Goal: Task Accomplishment & Management: Manage account settings

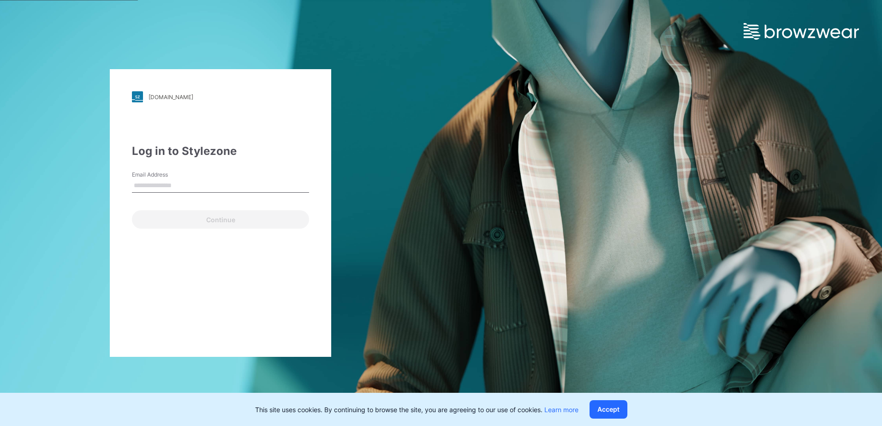
click at [240, 183] on input "Email Address" at bounding box center [220, 186] width 177 height 14
type input "**********"
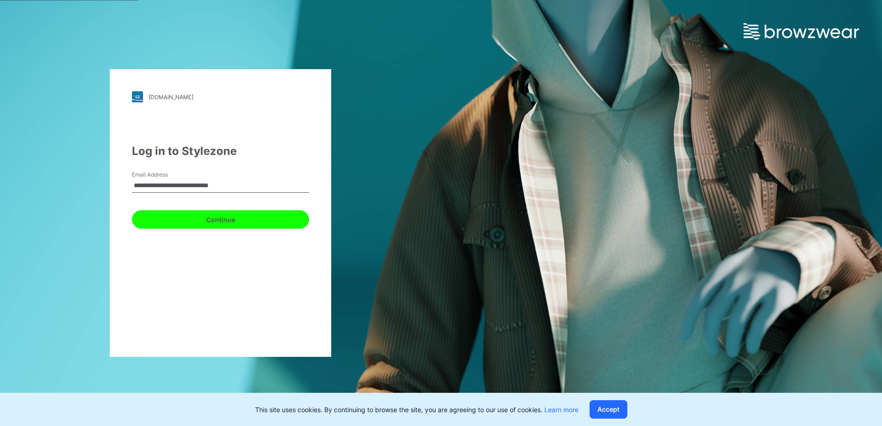
click at [208, 223] on button "Continue" at bounding box center [220, 219] width 177 height 18
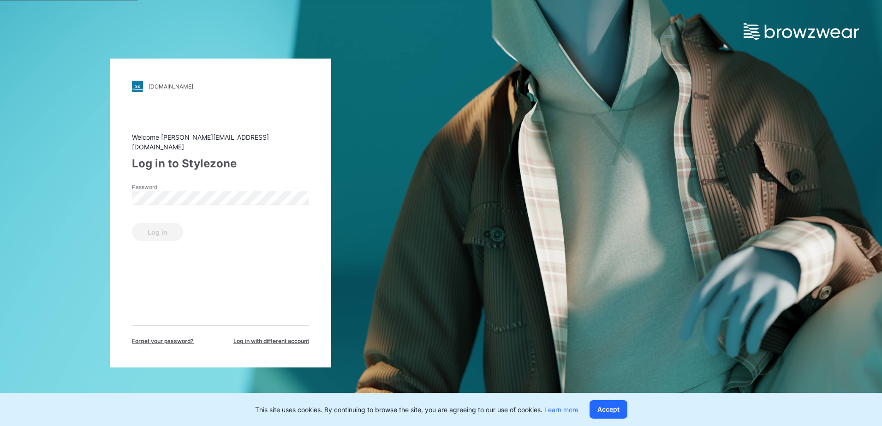
click at [178, 183] on label "Password" at bounding box center [164, 187] width 65 height 8
click at [150, 231] on button "Log in" at bounding box center [157, 232] width 51 height 18
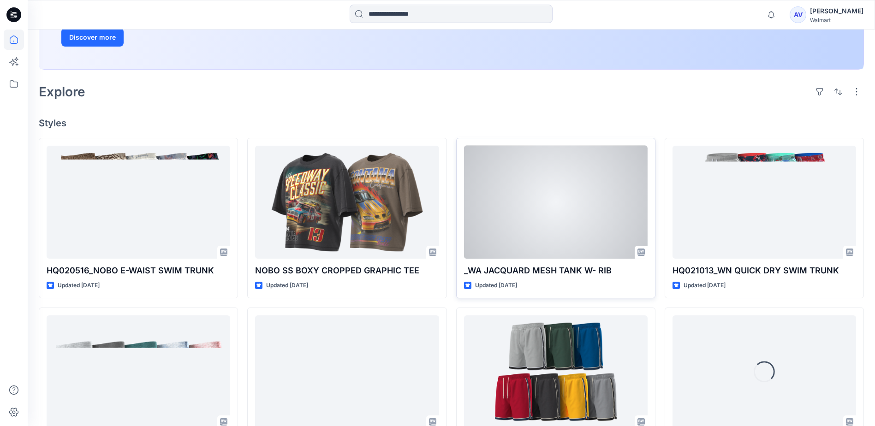
scroll to position [185, 0]
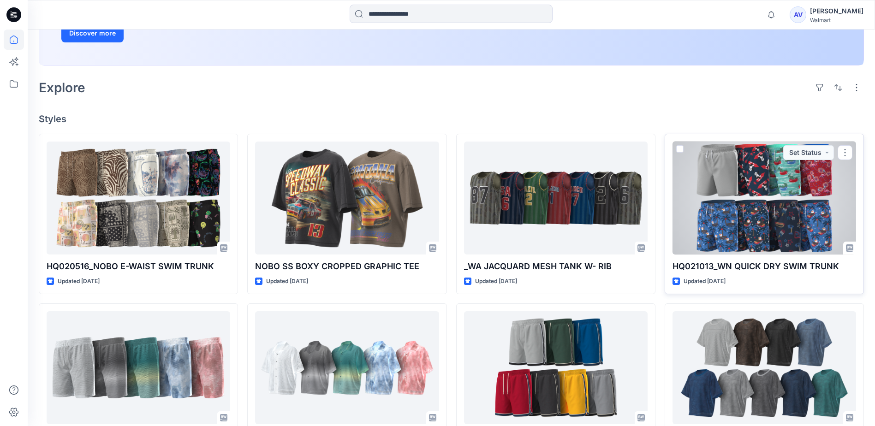
click at [753, 244] on div at bounding box center [765, 198] width 184 height 113
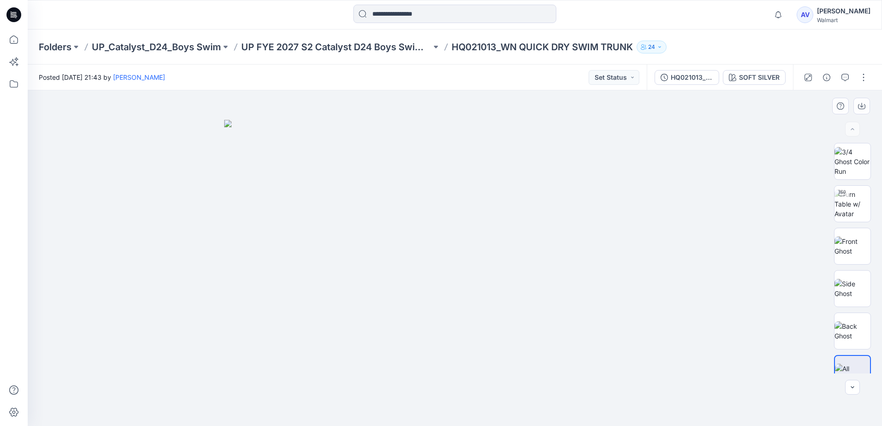
click at [585, 345] on img at bounding box center [454, 273] width 461 height 306
click at [686, 81] on div "HQ021013_WN QUICK DRY SWIM TRUNK" at bounding box center [692, 77] width 42 height 10
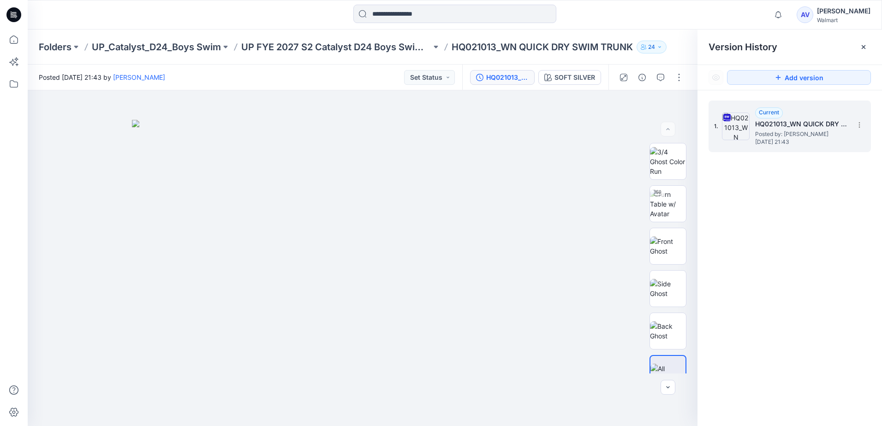
click at [784, 140] on span "[DATE] 21:43" at bounding box center [801, 142] width 92 height 6
click at [413, 78] on button "Set Status" at bounding box center [429, 77] width 51 height 15
drag, startPoint x: 527, startPoint y: 119, endPoint x: 499, endPoint y: 89, distance: 42.1
click at [524, 114] on div at bounding box center [363, 258] width 670 height 336
click at [568, 84] on button "SOFT SILVER" at bounding box center [569, 77] width 63 height 15
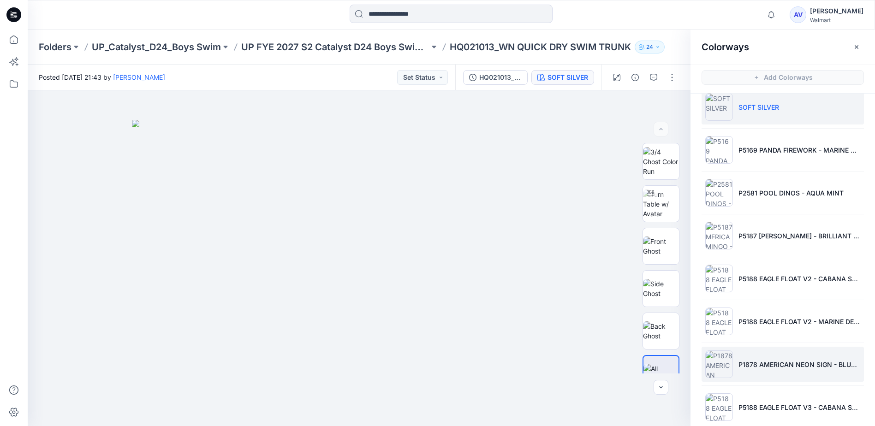
scroll to position [26, 0]
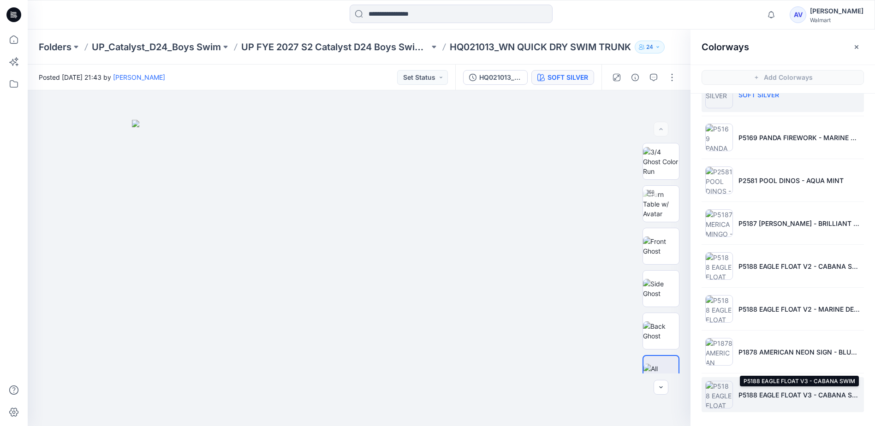
click at [813, 392] on p "P5188 EAGLE FLOAT V3 - CABANA SWIM" at bounding box center [800, 395] width 122 height 10
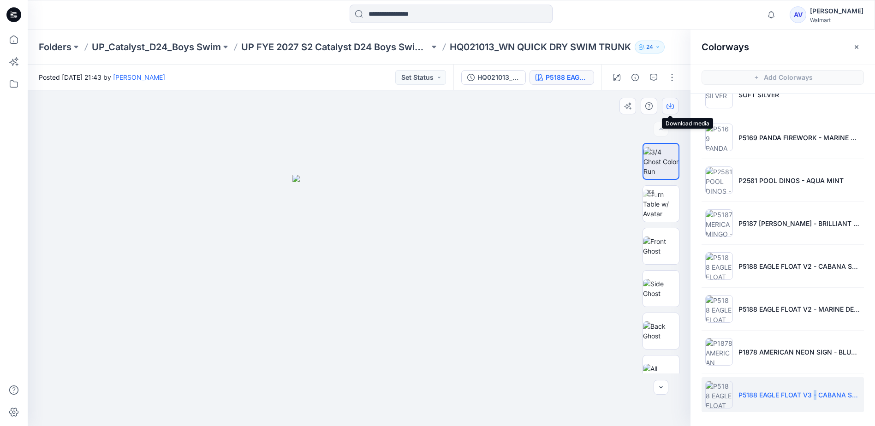
click at [672, 109] on icon "button" at bounding box center [670, 106] width 7 height 5
click at [148, 48] on p "UP_Catalyst_D24_Boys Swim" at bounding box center [156, 47] width 129 height 13
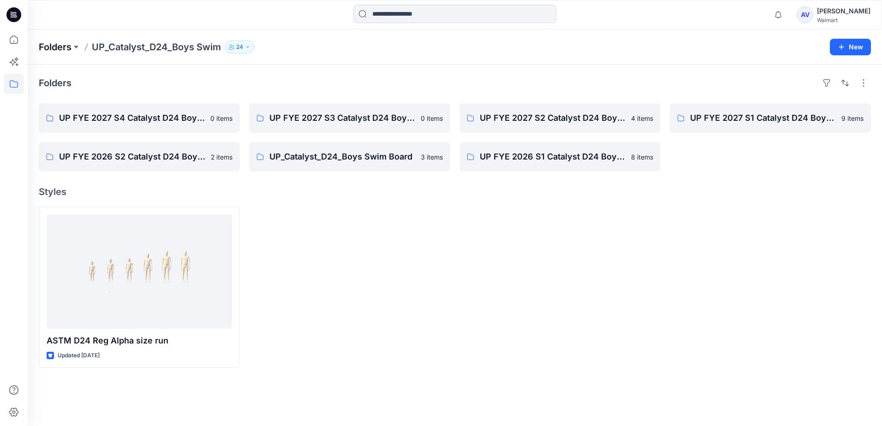
click at [63, 51] on p "Folders" at bounding box center [55, 47] width 33 height 13
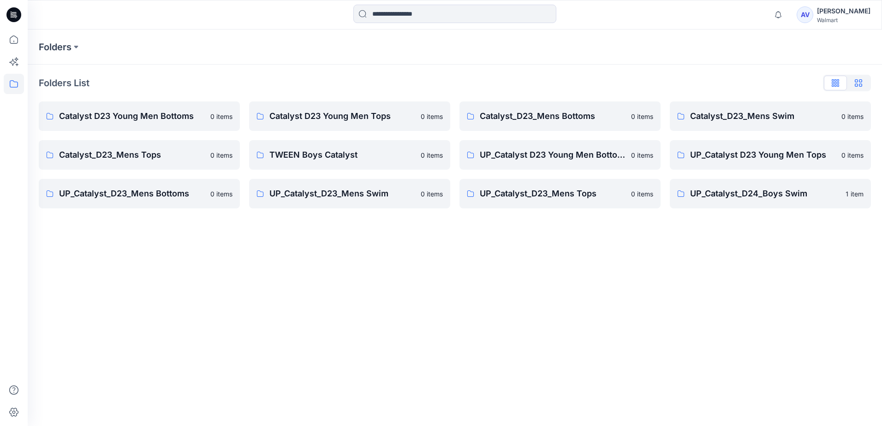
click at [859, 82] on icon "button" at bounding box center [858, 82] width 7 height 7
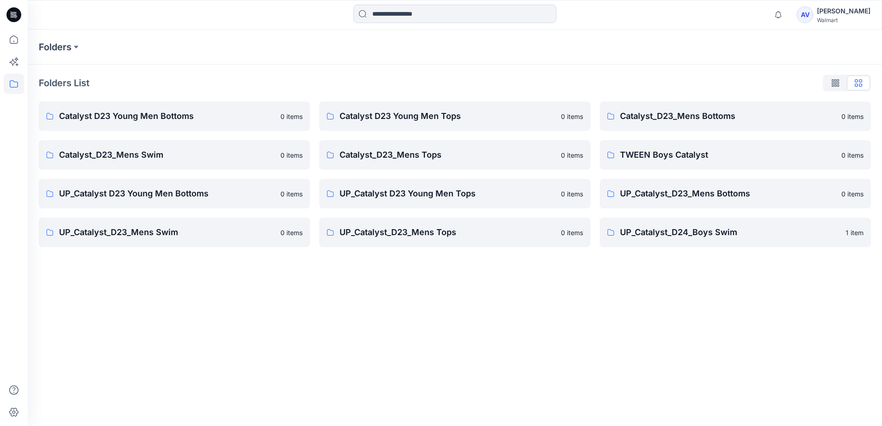
click at [836, 81] on icon "button" at bounding box center [834, 82] width 5 height 7
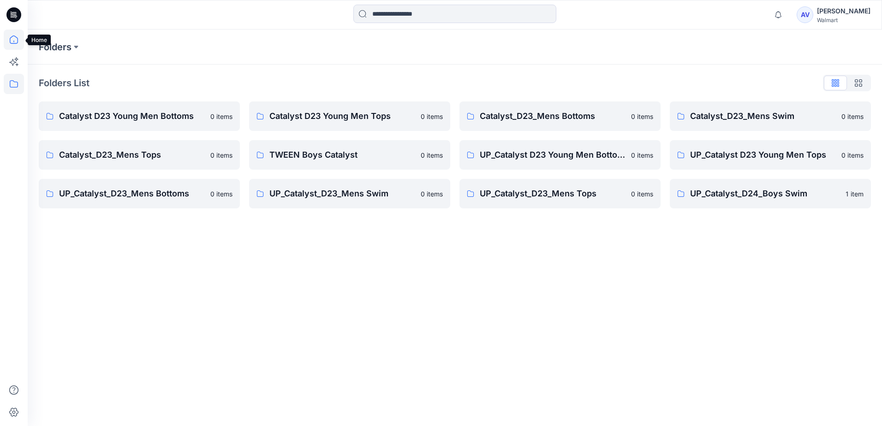
click at [7, 36] on icon at bounding box center [14, 40] width 20 height 20
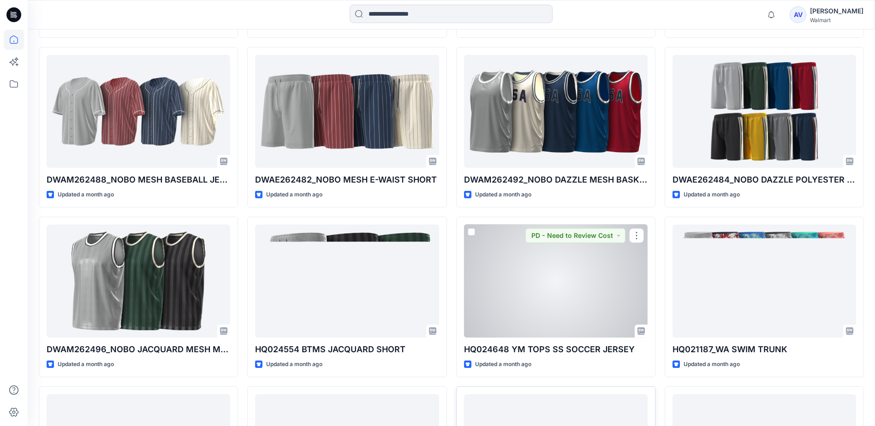
scroll to position [784, 0]
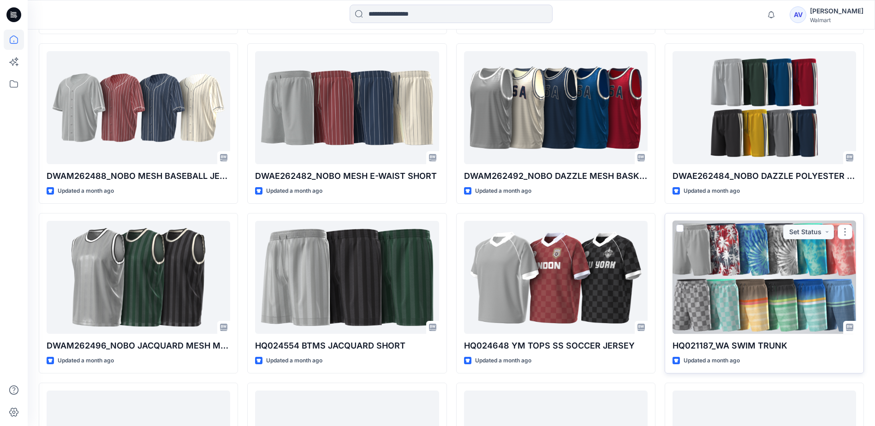
click at [765, 349] on p "HQ021187_WA SWIM TRUNK" at bounding box center [765, 346] width 184 height 13
click at [755, 331] on div at bounding box center [765, 277] width 184 height 113
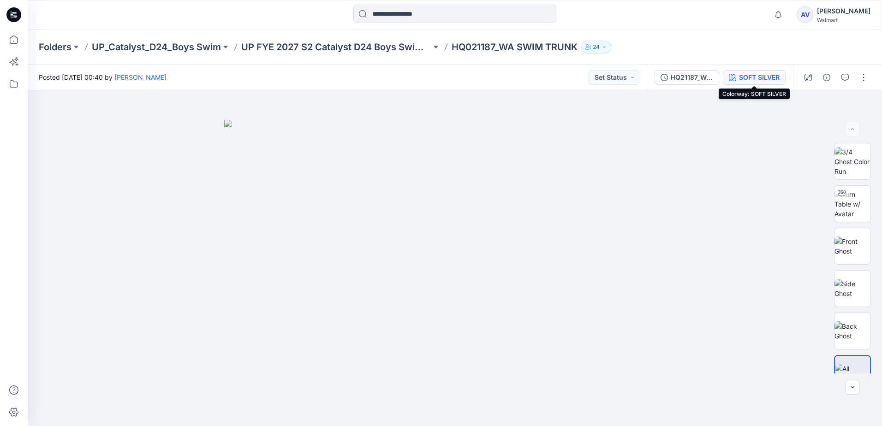
click at [753, 78] on div "SOFT SILVER" at bounding box center [759, 77] width 41 height 10
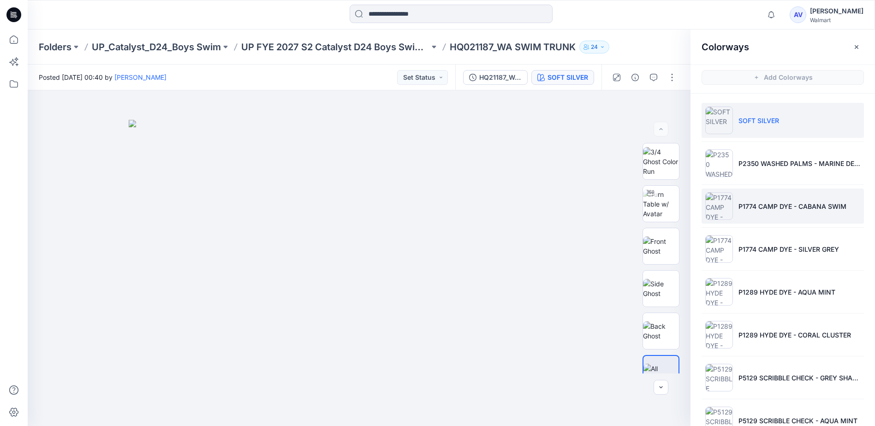
click at [796, 208] on p "P1774 CAMP DYE - CABANA SWIM" at bounding box center [793, 207] width 108 height 10
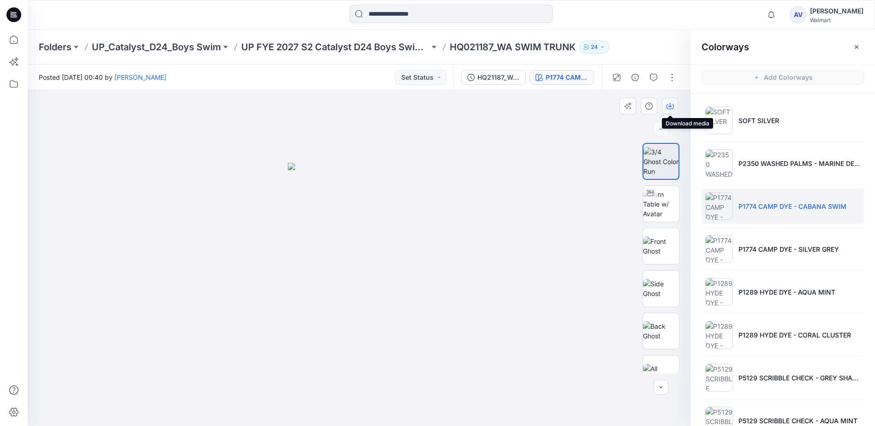
click at [670, 102] on button "button" at bounding box center [670, 106] width 17 height 17
click at [13, 40] on icon at bounding box center [14, 40] width 20 height 20
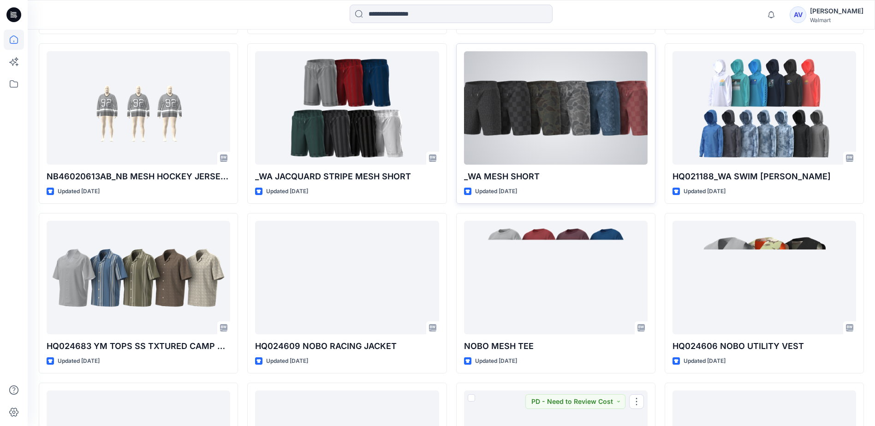
scroll to position [1512, 0]
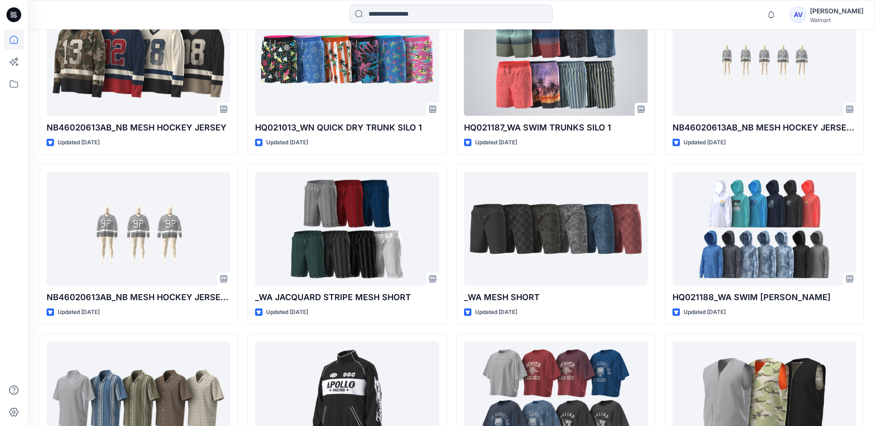
click at [561, 113] on div at bounding box center [556, 58] width 184 height 113
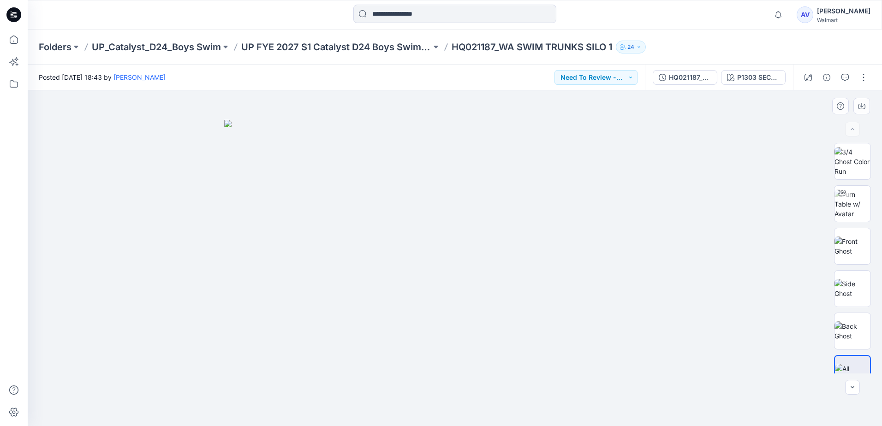
drag, startPoint x: 737, startPoint y: 129, endPoint x: 732, endPoint y: 149, distance: 20.9
click at [736, 127] on div at bounding box center [455, 258] width 854 height 336
drag, startPoint x: 704, startPoint y: 200, endPoint x: 664, endPoint y: 212, distance: 40.9
click at [703, 199] on div at bounding box center [455, 258] width 854 height 336
drag, startPoint x: 750, startPoint y: 130, endPoint x: 764, endPoint y: 122, distance: 16.1
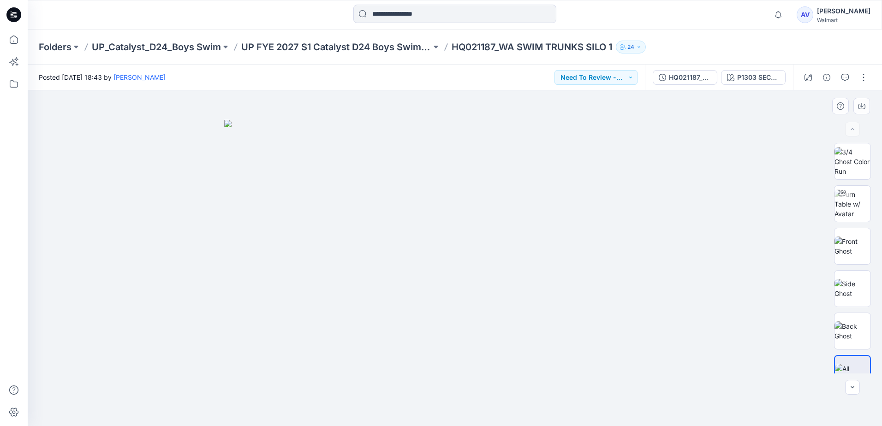
click at [753, 127] on div at bounding box center [455, 258] width 854 height 336
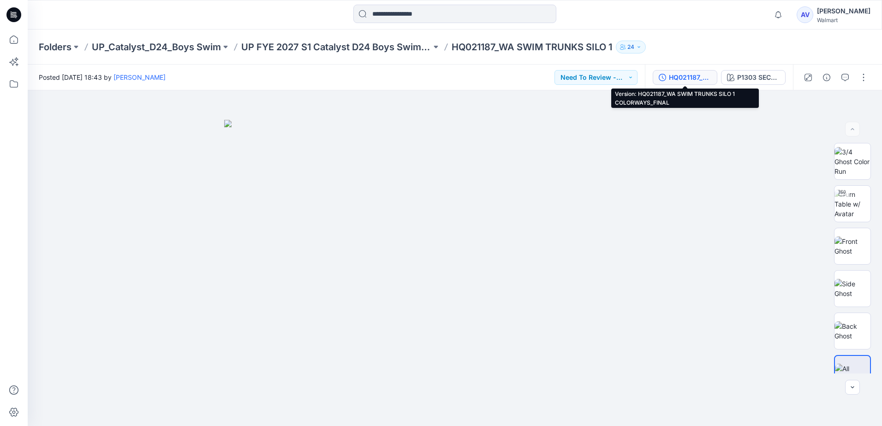
click at [705, 84] on button "HQ021187_WA SWIM TRUNKS SILO 1 COLORWAYS_FINAL" at bounding box center [685, 77] width 65 height 15
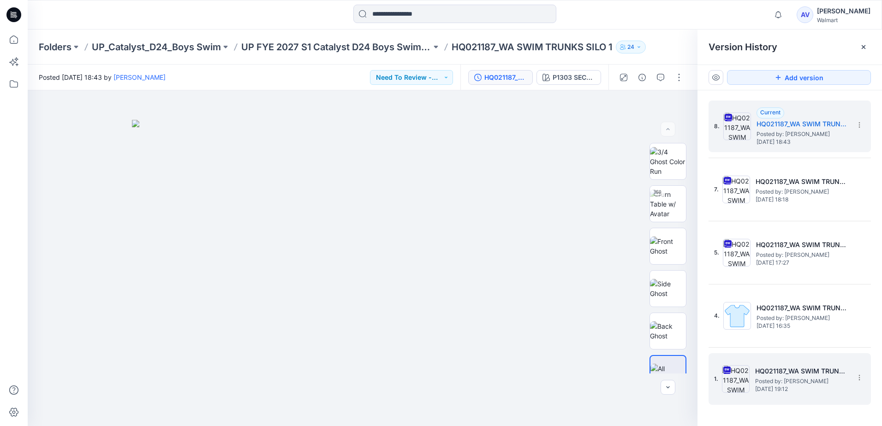
click at [799, 382] on span "Posted by: [PERSON_NAME]" at bounding box center [801, 381] width 92 height 9
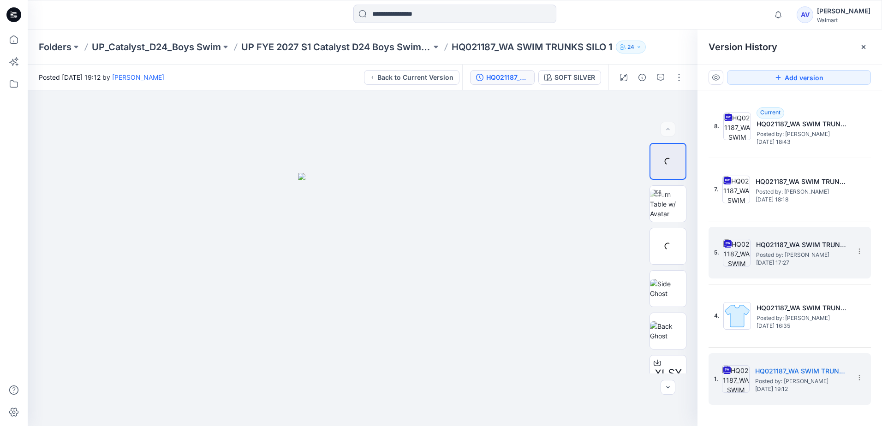
click at [762, 250] on h5 "HQ021187_WA SWIM TRUNKS SILO 1 COLORWAYS" at bounding box center [802, 244] width 92 height 11
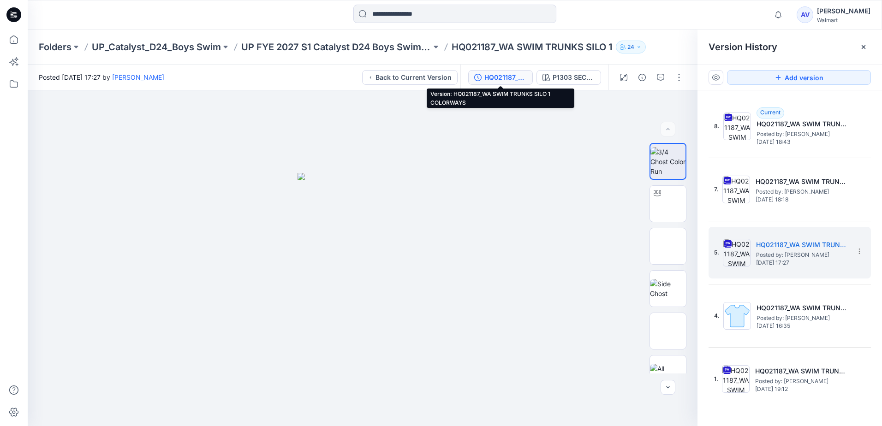
click at [496, 80] on div "HQ021187_WA SWIM TRUNKS SILO 1 COLORWAYS" at bounding box center [505, 77] width 42 height 10
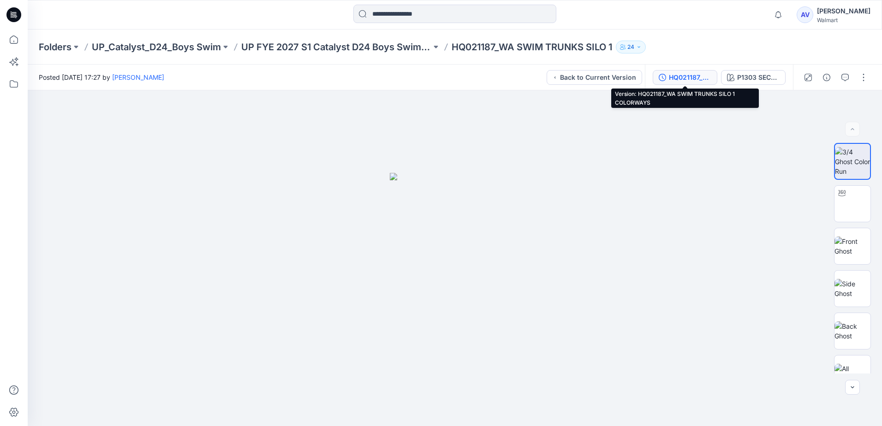
click at [686, 79] on div "HQ021187_WA SWIM TRUNKS SILO 1 COLORWAYS" at bounding box center [690, 77] width 42 height 10
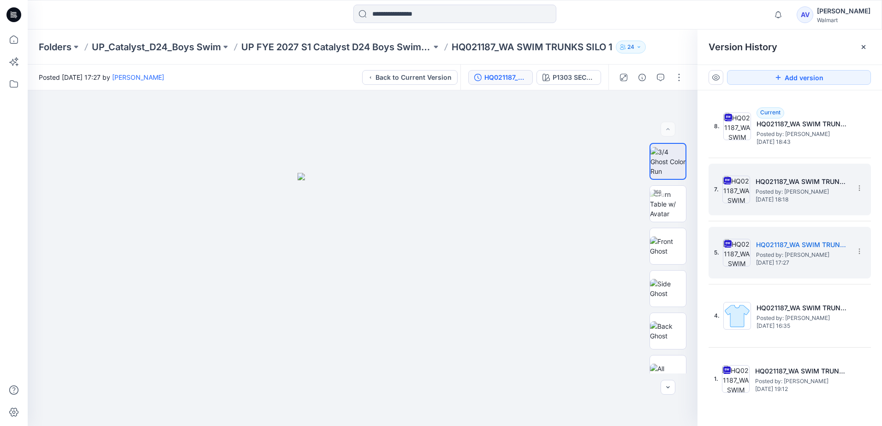
click at [794, 199] on span "[DATE] 18:18" at bounding box center [802, 200] width 92 height 6
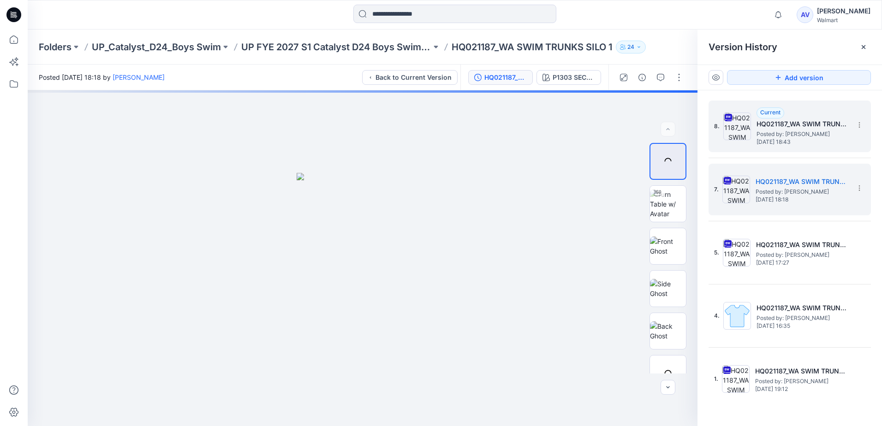
click at [789, 131] on span "Posted by: [PERSON_NAME]" at bounding box center [803, 134] width 92 height 9
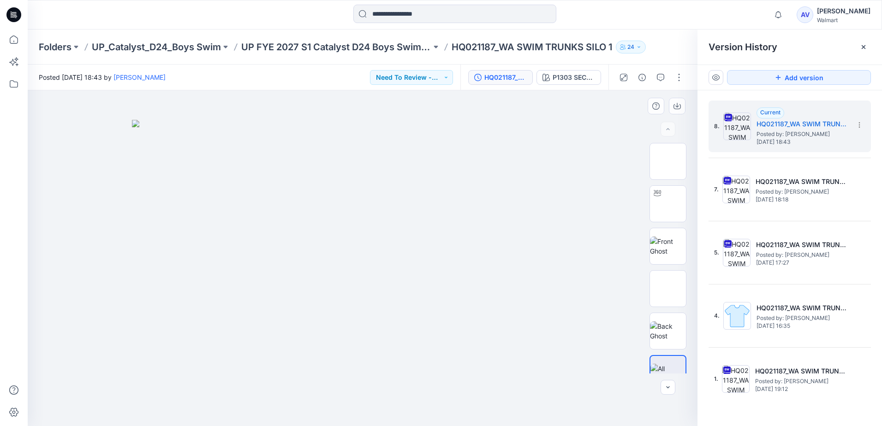
click at [484, 193] on img at bounding box center [362, 273] width 461 height 306
click at [18, 43] on icon at bounding box center [14, 40] width 20 height 20
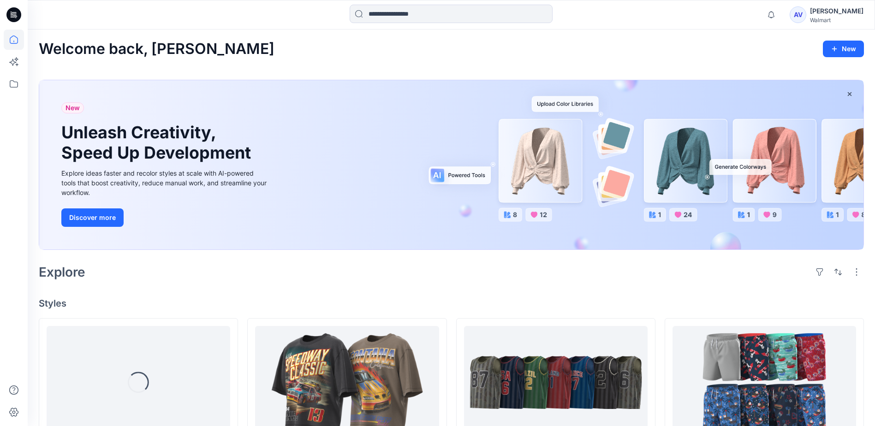
click at [807, 18] on div "AV" at bounding box center [798, 14] width 17 height 17
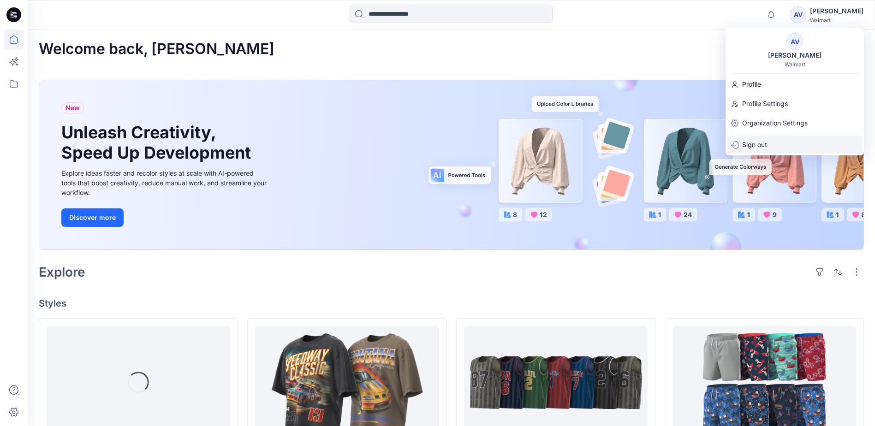
click at [760, 148] on p "Sign out" at bounding box center [754, 145] width 25 height 18
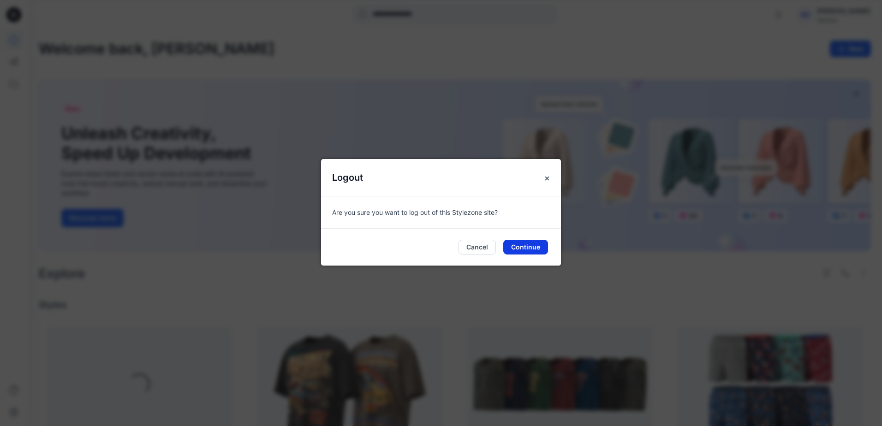
click at [534, 250] on button "Continue" at bounding box center [525, 247] width 45 height 15
